Goal: Complete application form: Complete application form

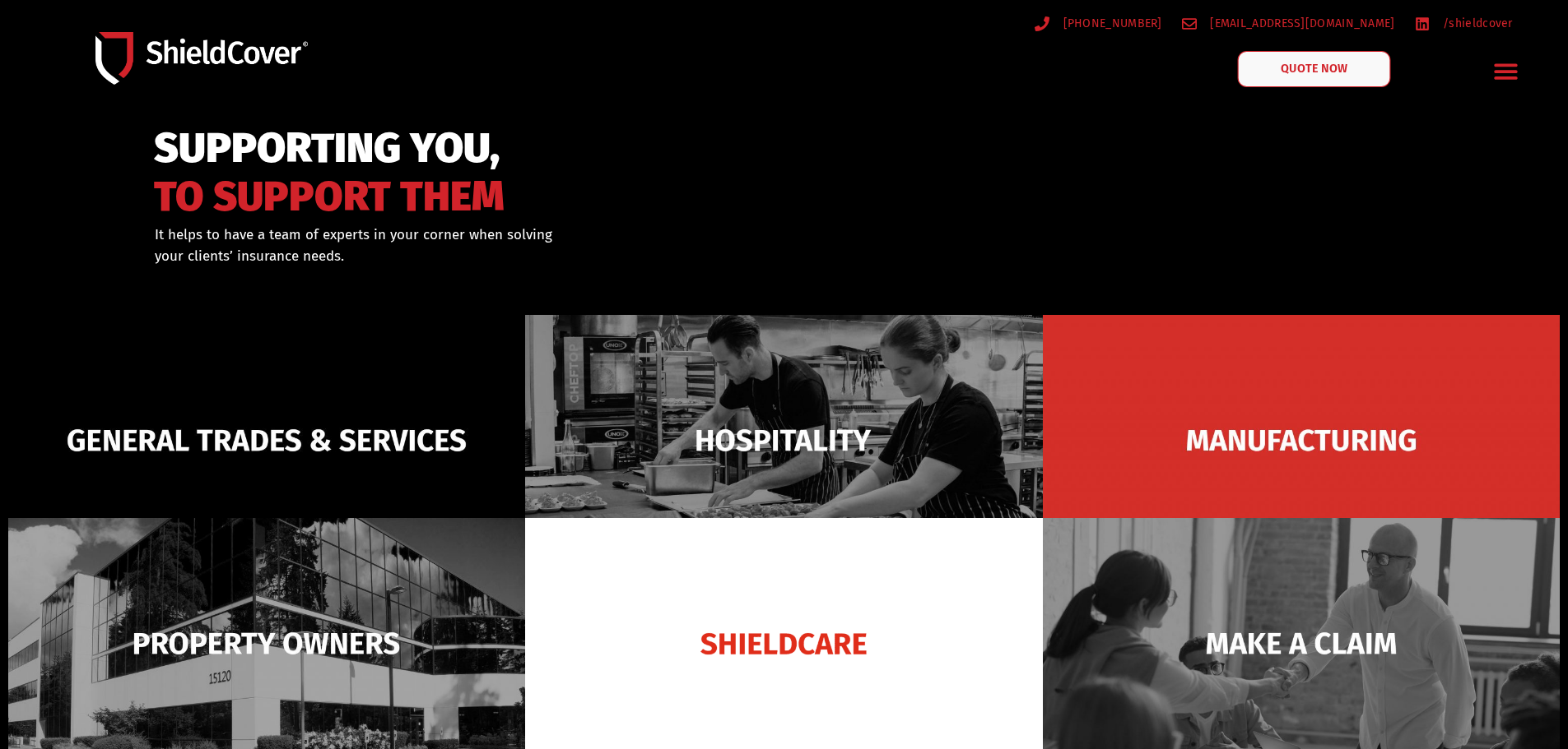
click at [1295, 81] on link "QUOTE NOW" at bounding box center [1313, 69] width 153 height 36
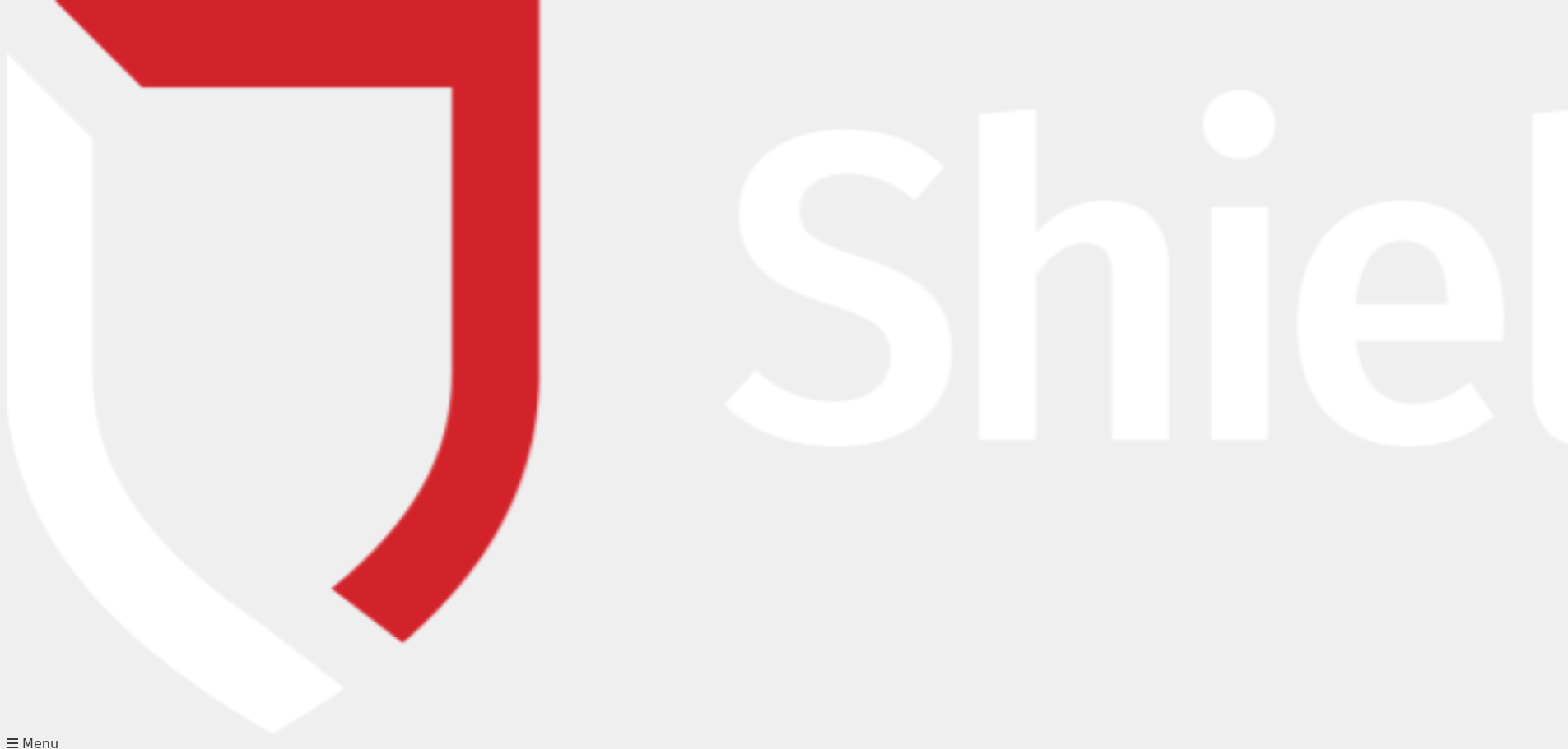
type input "[PERSON_NAME]"
type input "[EMAIL_ADDRESS][DOMAIN_NAME]"
type input "0243343622"
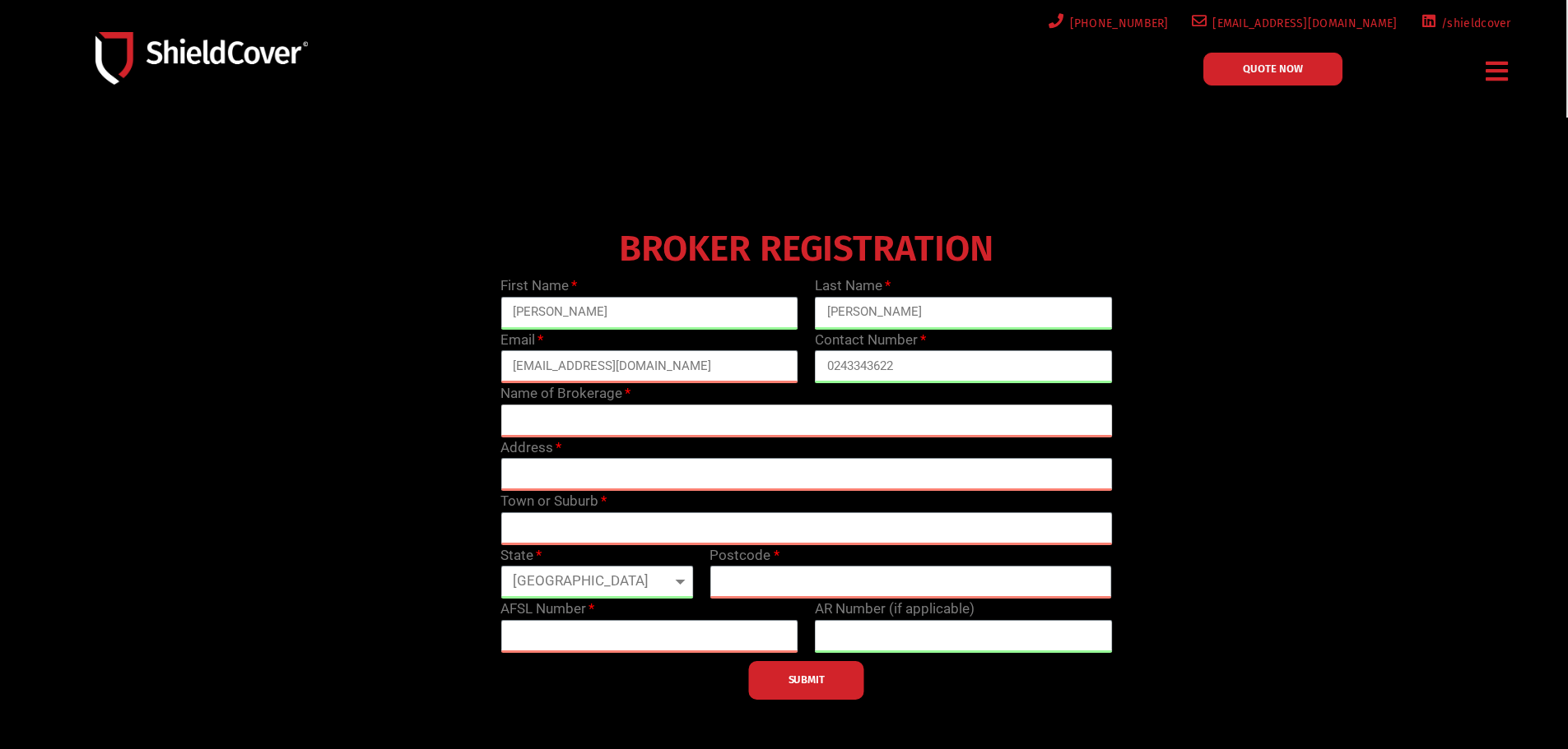
click at [595, 426] on input "text" at bounding box center [806, 421] width 611 height 33
type input "Coast and Country Insurance Consultants"
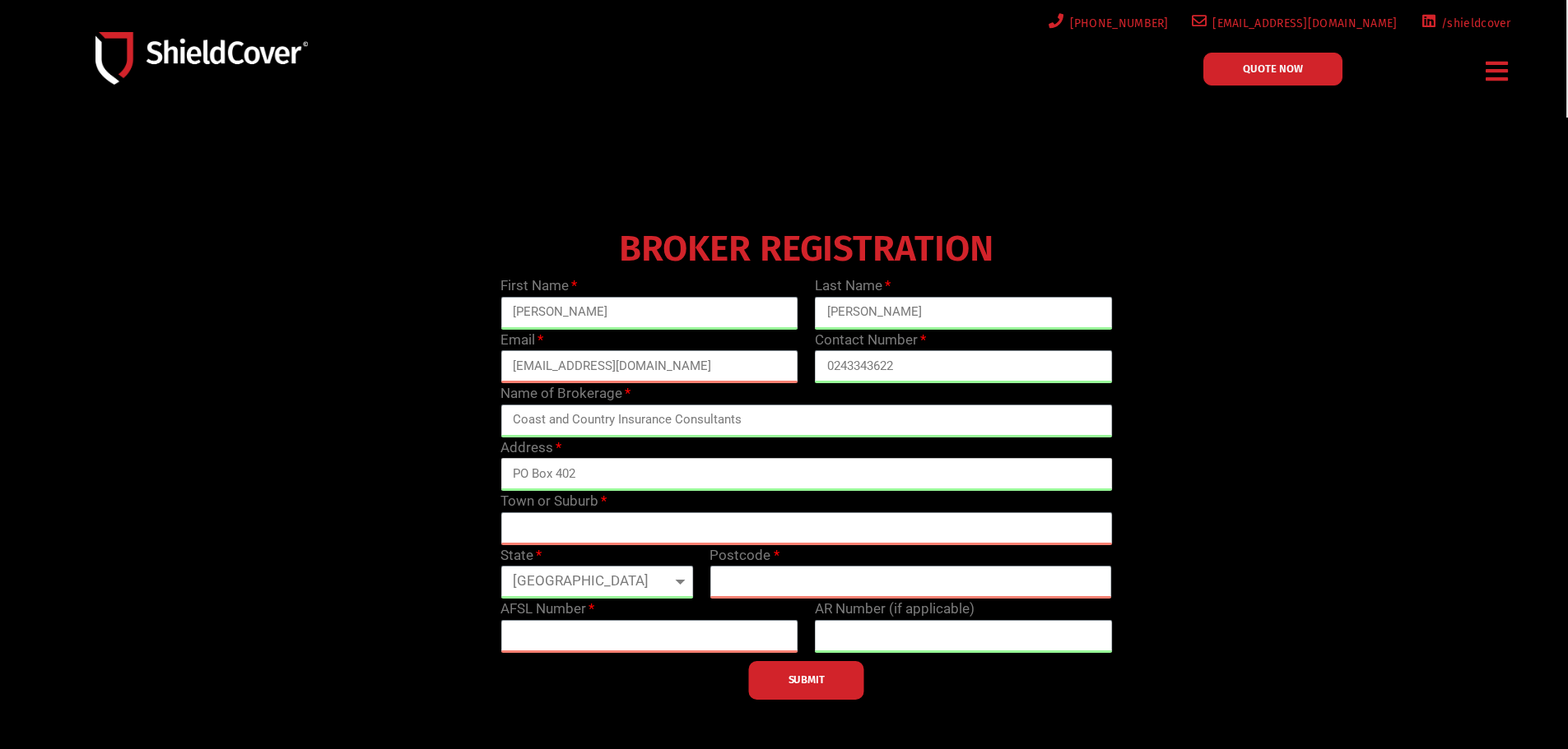
type input "PO Box 402"
type input "The Entrance"
click at [561, 584] on select "[GEOGRAPHIC_DATA] [GEOGRAPHIC_DATA] [GEOGRAPHIC_DATA] [GEOGRAPHIC_DATA] [GEOGRA…" at bounding box center [596, 582] width 193 height 33
select select "[GEOGRAPHIC_DATA]"
click at [500, 566] on select "[GEOGRAPHIC_DATA] [GEOGRAPHIC_DATA] [GEOGRAPHIC_DATA] [GEOGRAPHIC_DATA] [GEOGRA…" at bounding box center [596, 582] width 193 height 33
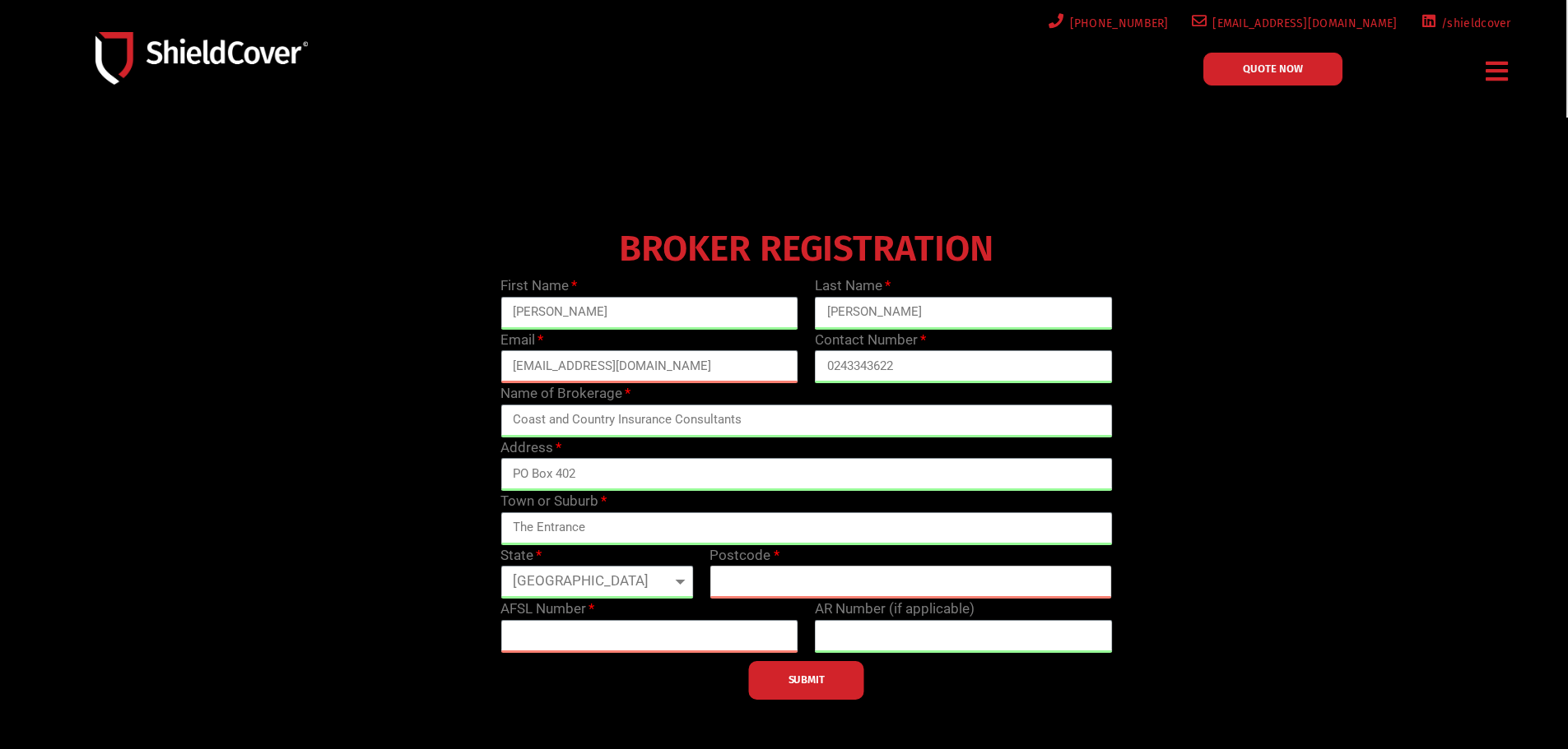
click at [775, 573] on input "text" at bounding box center [910, 582] width 403 height 33
type input "2251"
click at [651, 647] on input "text" at bounding box center [649, 636] width 298 height 33
type input "233750"
click at [853, 639] on input "text" at bounding box center [964, 636] width 298 height 33
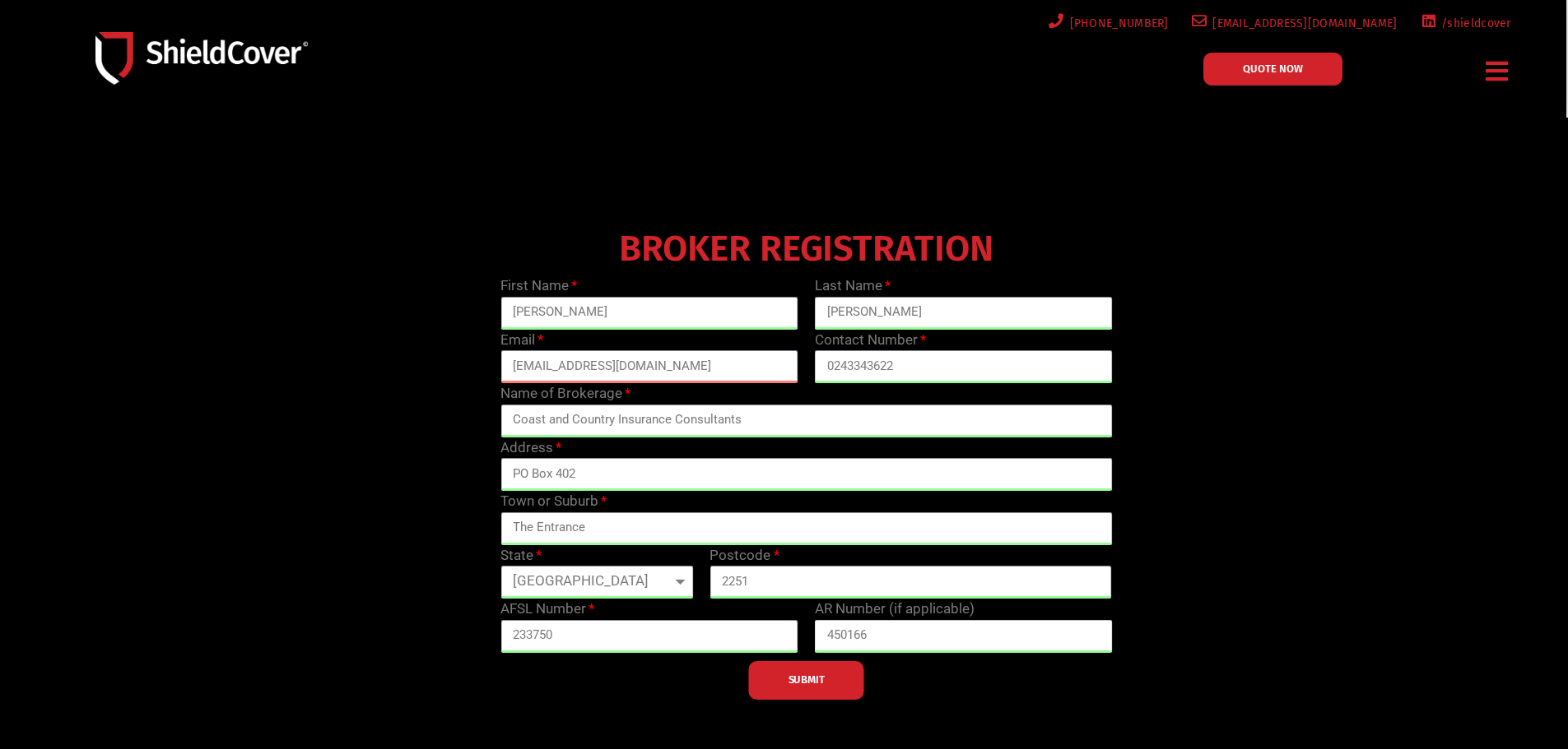
type input "450166"
click at [831, 686] on button "SUBMIT" at bounding box center [807, 680] width 116 height 39
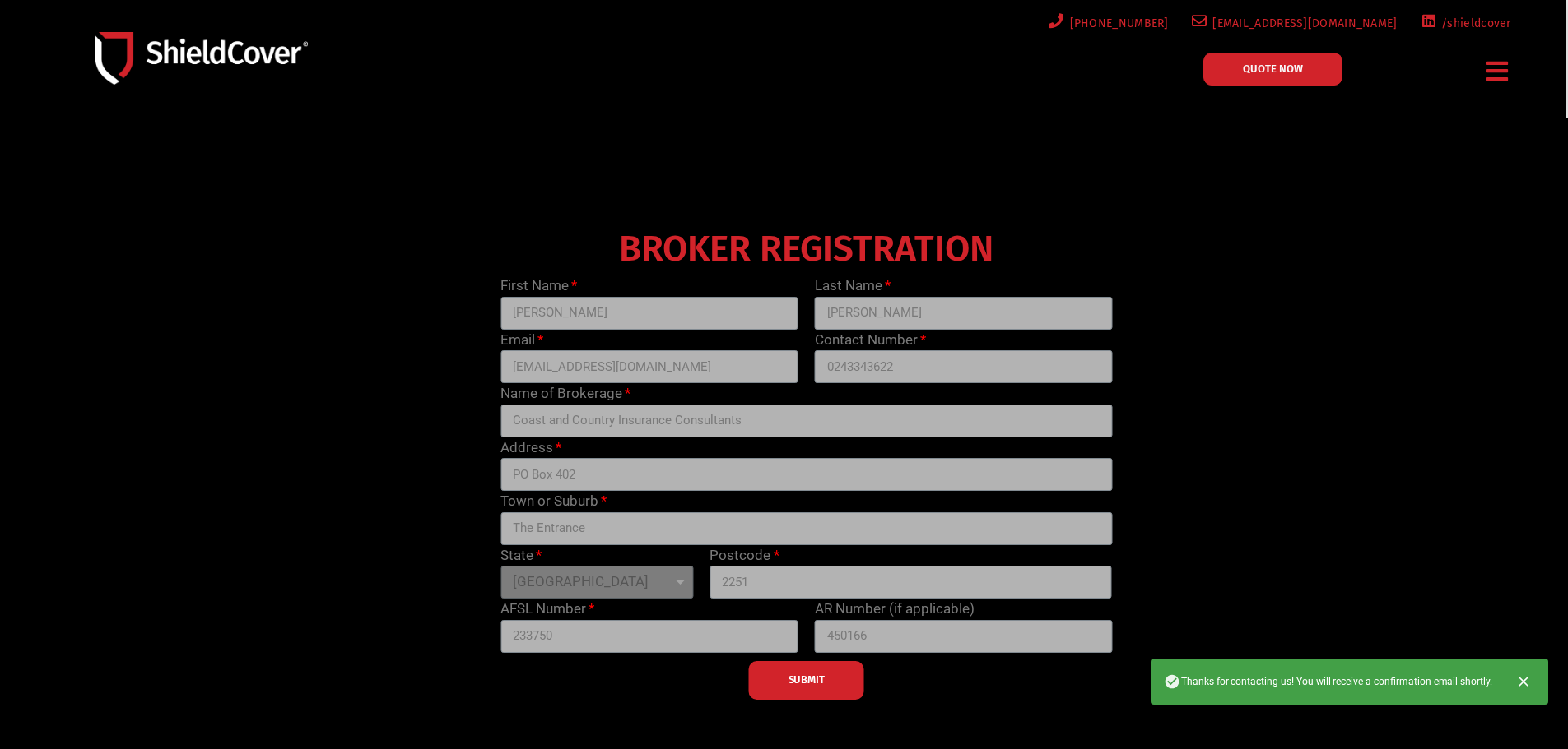
click at [264, 57] on img at bounding box center [202, 58] width 212 height 52
